Goal: Task Accomplishment & Management: Manage account settings

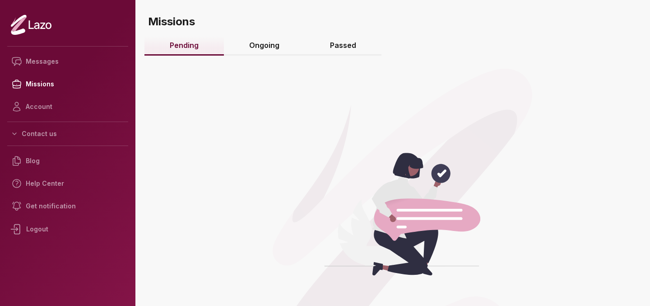
click at [261, 54] on link "Ongoing" at bounding box center [264, 45] width 81 height 19
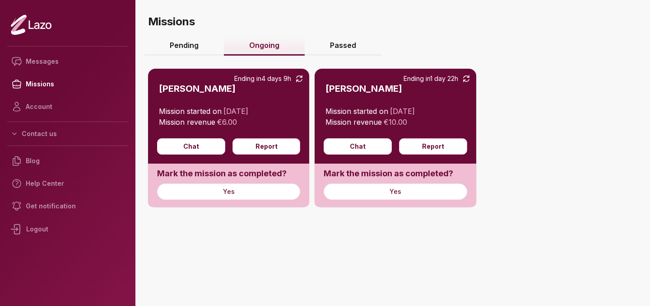
click at [342, 53] on link "Passed" at bounding box center [343, 45] width 77 height 19
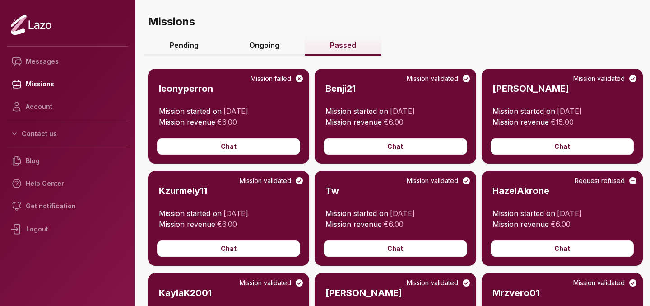
click at [273, 52] on link "Ongoing" at bounding box center [264, 45] width 81 height 19
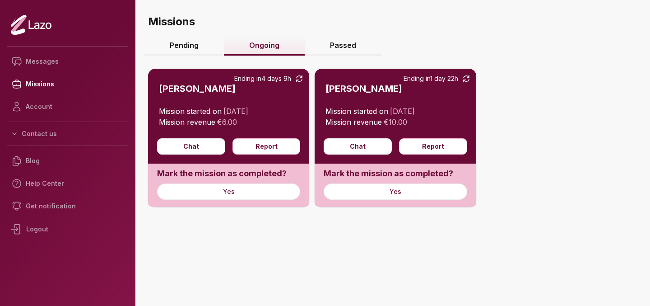
click at [50, 236] on div "Logout" at bounding box center [67, 228] width 121 height 23
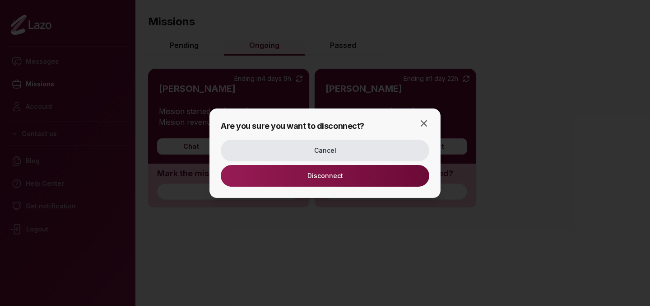
click at [312, 173] on button "Disconnect" at bounding box center [325, 176] width 209 height 22
